Goal: Information Seeking & Learning: Learn about a topic

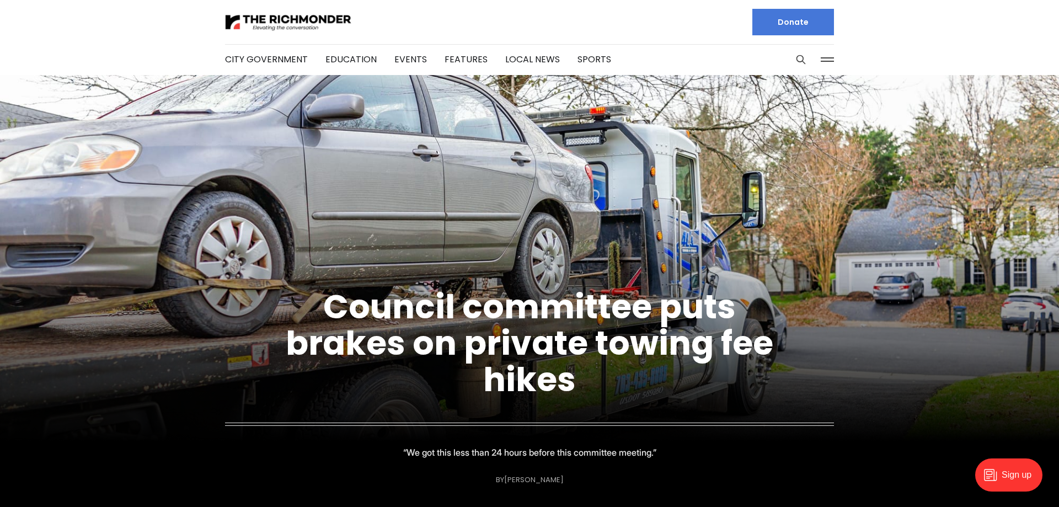
drag, startPoint x: 398, startPoint y: 345, endPoint x: 230, endPoint y: -62, distance: 440.2
click at [261, 24] on img at bounding box center [288, 22] width 127 height 19
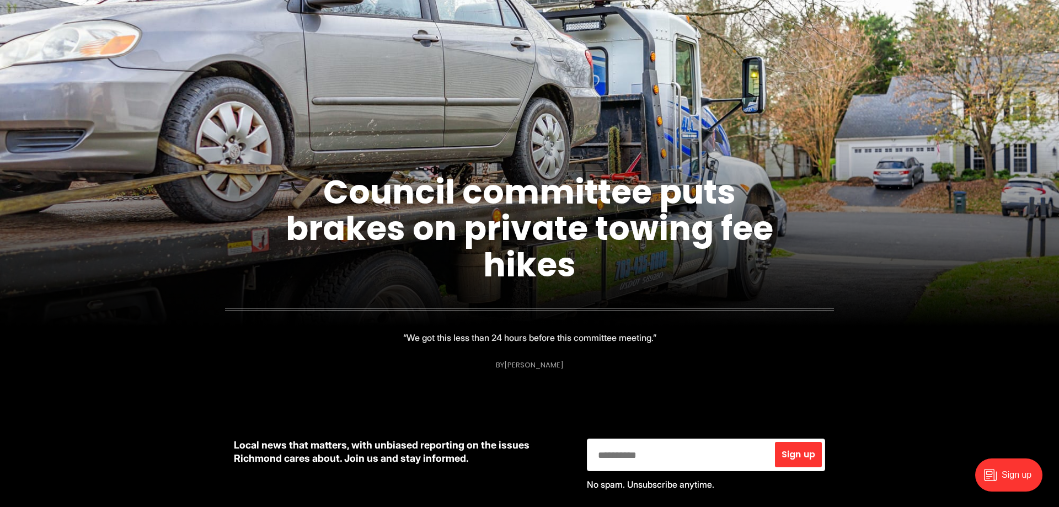
scroll to position [112, 0]
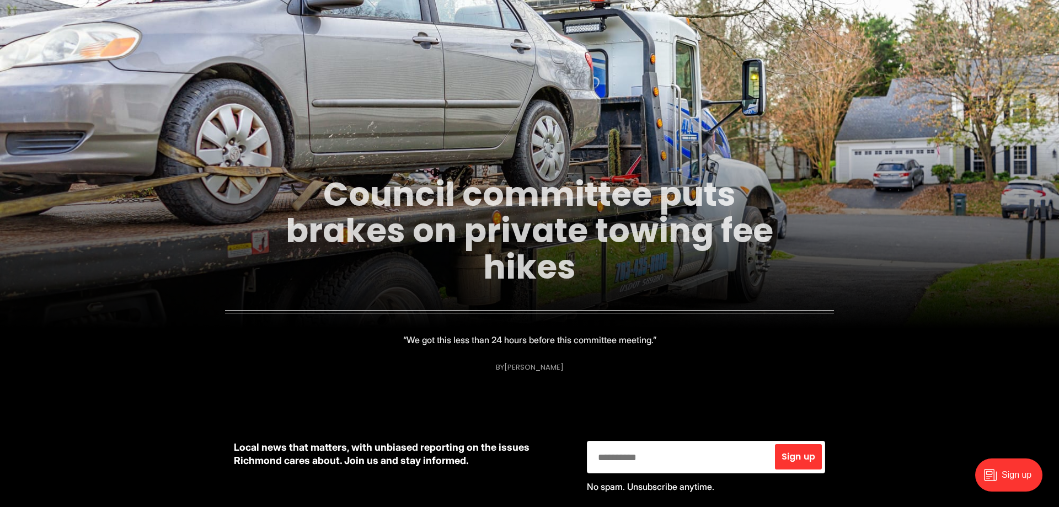
click at [502, 254] on link "Council committee puts brakes on private towing fee hikes" at bounding box center [529, 230] width 487 height 119
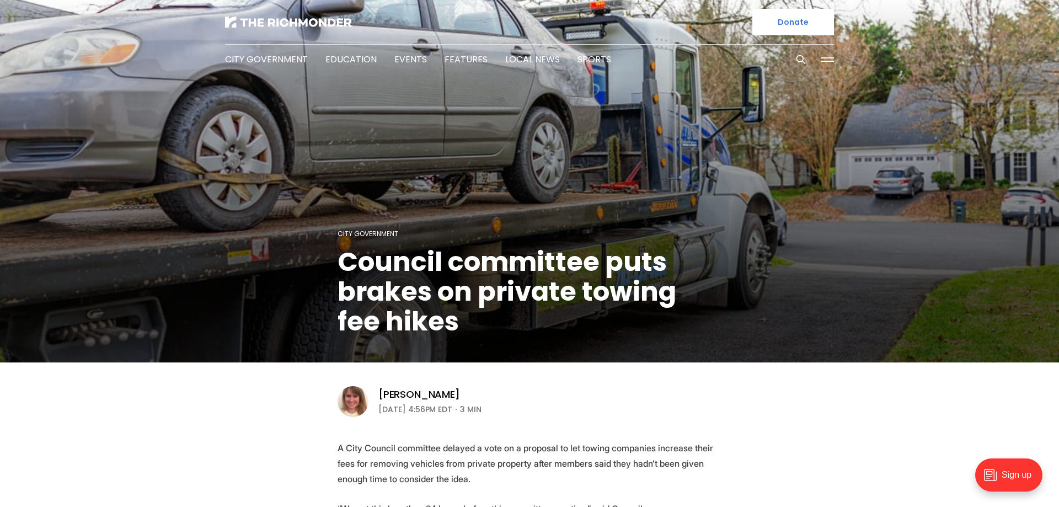
scroll to position [169, 0]
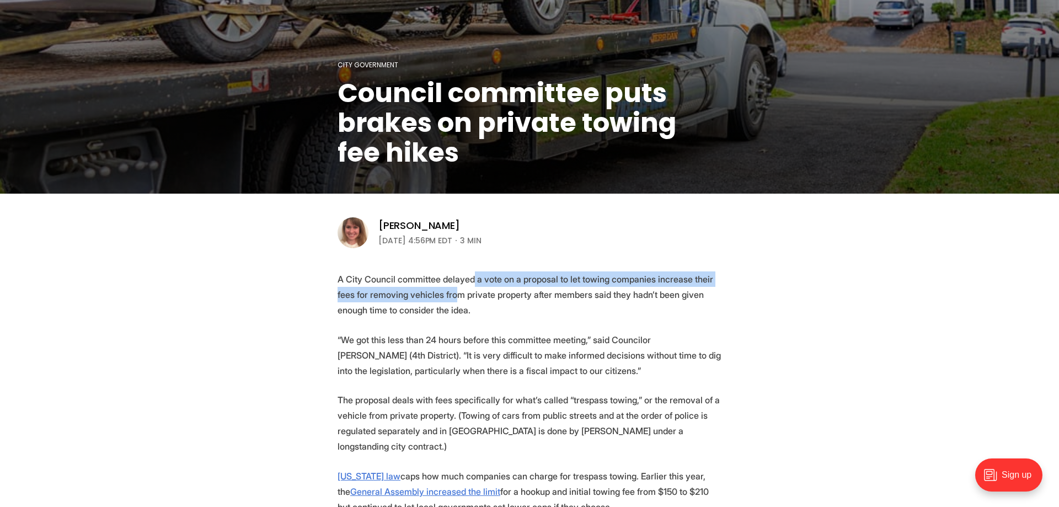
drag, startPoint x: 477, startPoint y: 281, endPoint x: 486, endPoint y: 290, distance: 12.5
click at [486, 290] on p "A City Council committee delayed a vote on a proposal to let towing companies i…" at bounding box center [529, 294] width 384 height 46
click at [486, 291] on p "A City Council committee delayed a vote on a proposal to let towing companies i…" at bounding box center [529, 294] width 384 height 46
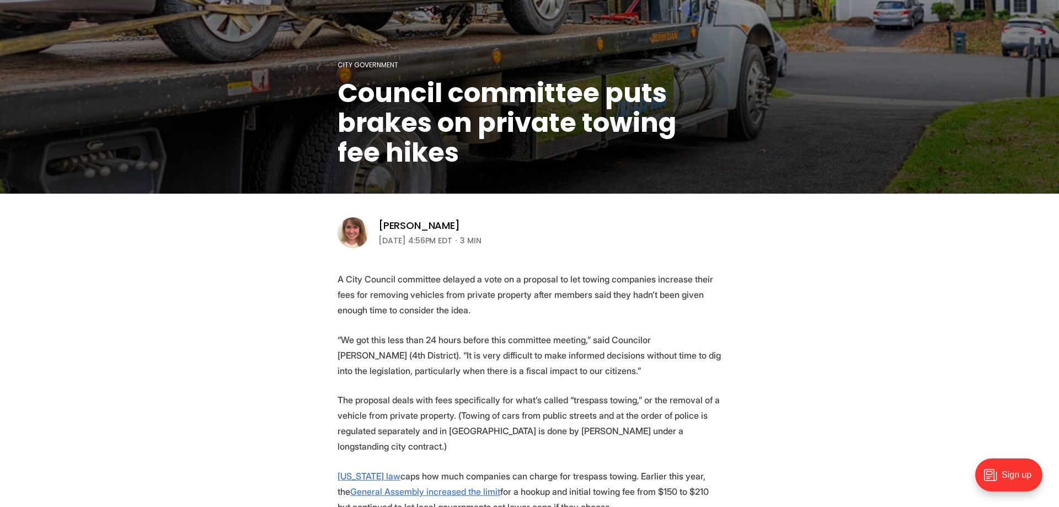
click at [486, 293] on p "A City Council committee delayed a vote on a proposal to let towing companies i…" at bounding box center [529, 294] width 384 height 46
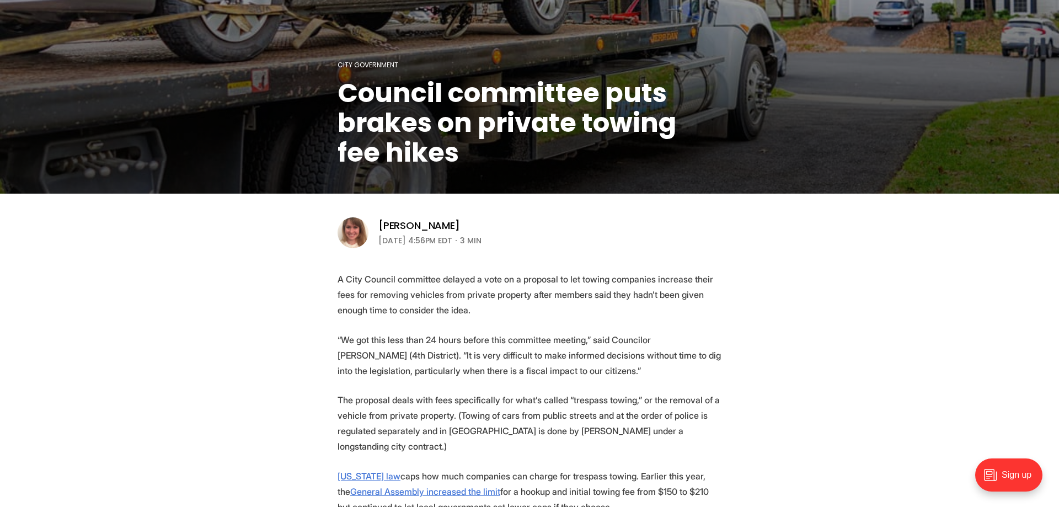
click at [539, 316] on p "A City Council committee delayed a vote on a proposal to let towing companies i…" at bounding box center [529, 294] width 384 height 46
drag, startPoint x: 565, startPoint y: 311, endPoint x: 737, endPoint y: 373, distance: 182.9
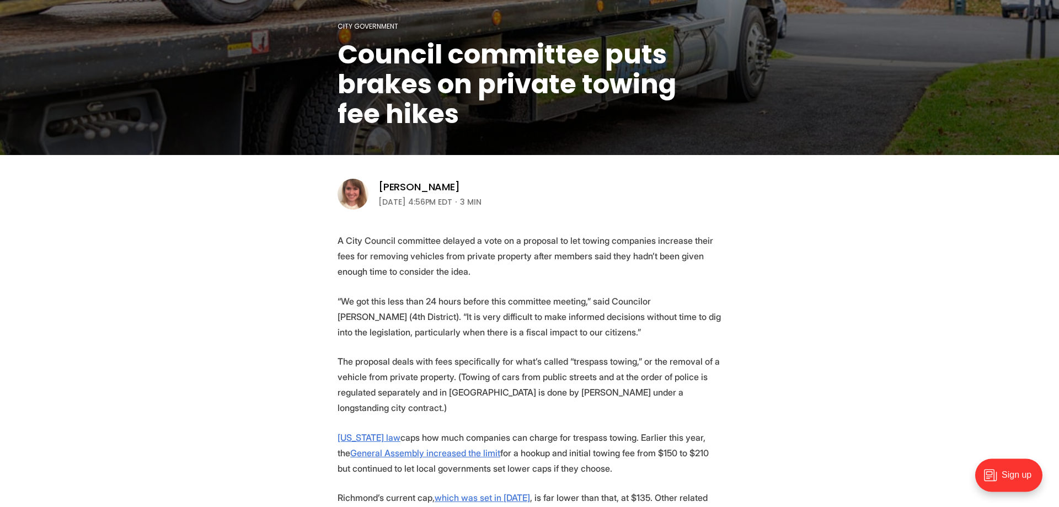
scroll to position [225, 0]
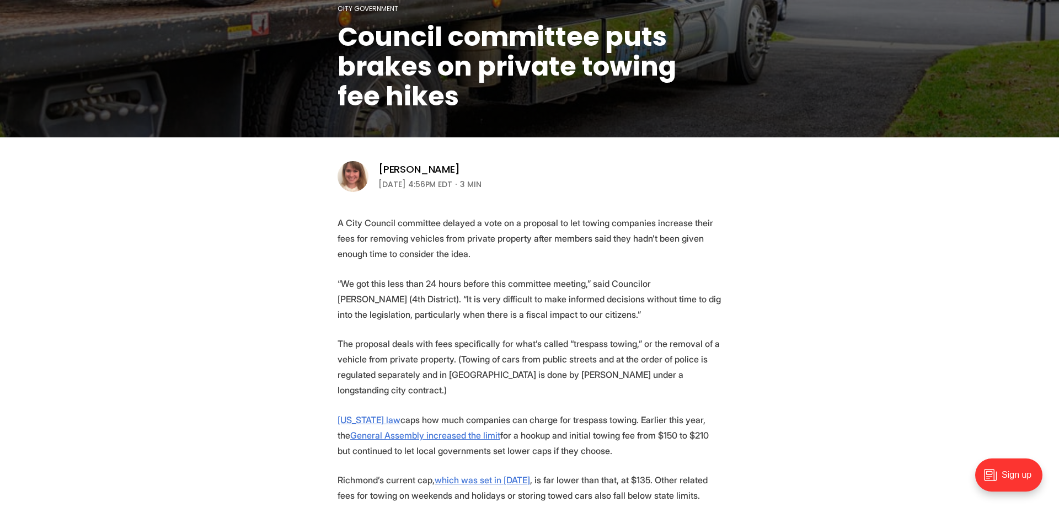
click at [681, 455] on p "Virginia law caps how much companies can charge for trespass towing. Earlier th…" at bounding box center [529, 435] width 384 height 46
drag, startPoint x: 693, startPoint y: 455, endPoint x: 305, endPoint y: 412, distance: 390.6
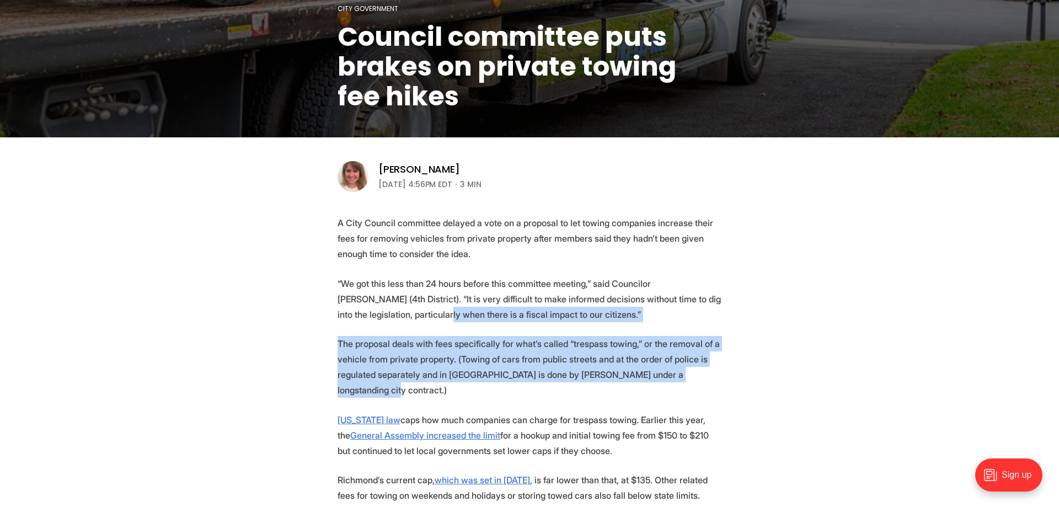
drag, startPoint x: 455, startPoint y: 308, endPoint x: 474, endPoint y: 388, distance: 82.1
click at [474, 388] on p "The proposal deals with fees specifically for what’s called “trespass towing,” …" at bounding box center [529, 367] width 384 height 62
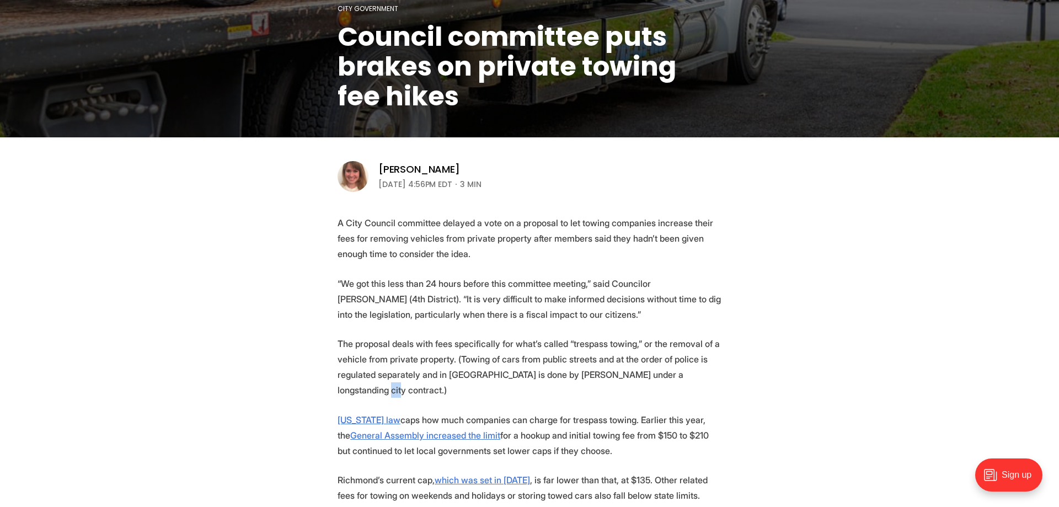
click at [474, 388] on p "The proposal deals with fees specifically for what’s called “trespass towing,” …" at bounding box center [529, 367] width 384 height 62
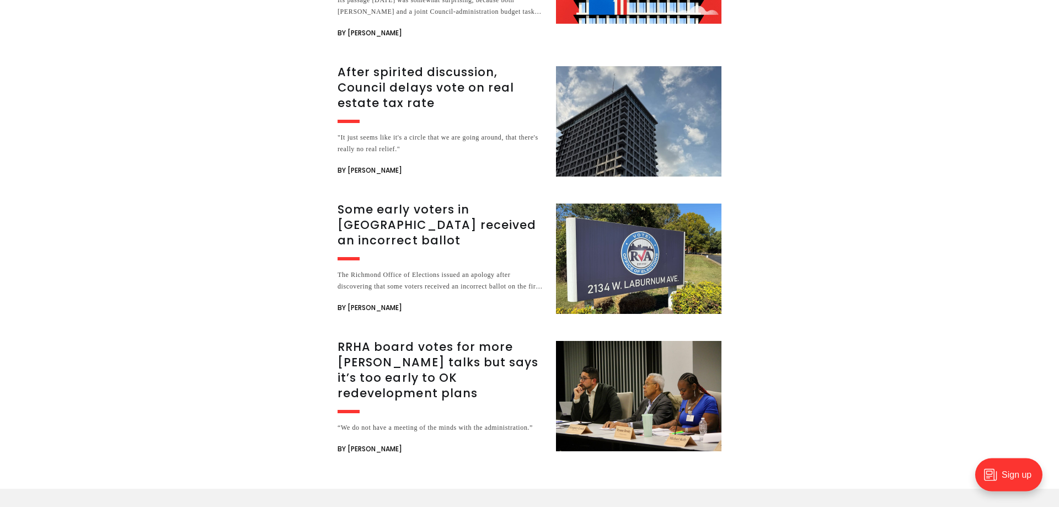
scroll to position [1799, 0]
